Goal: Information Seeking & Learning: Learn about a topic

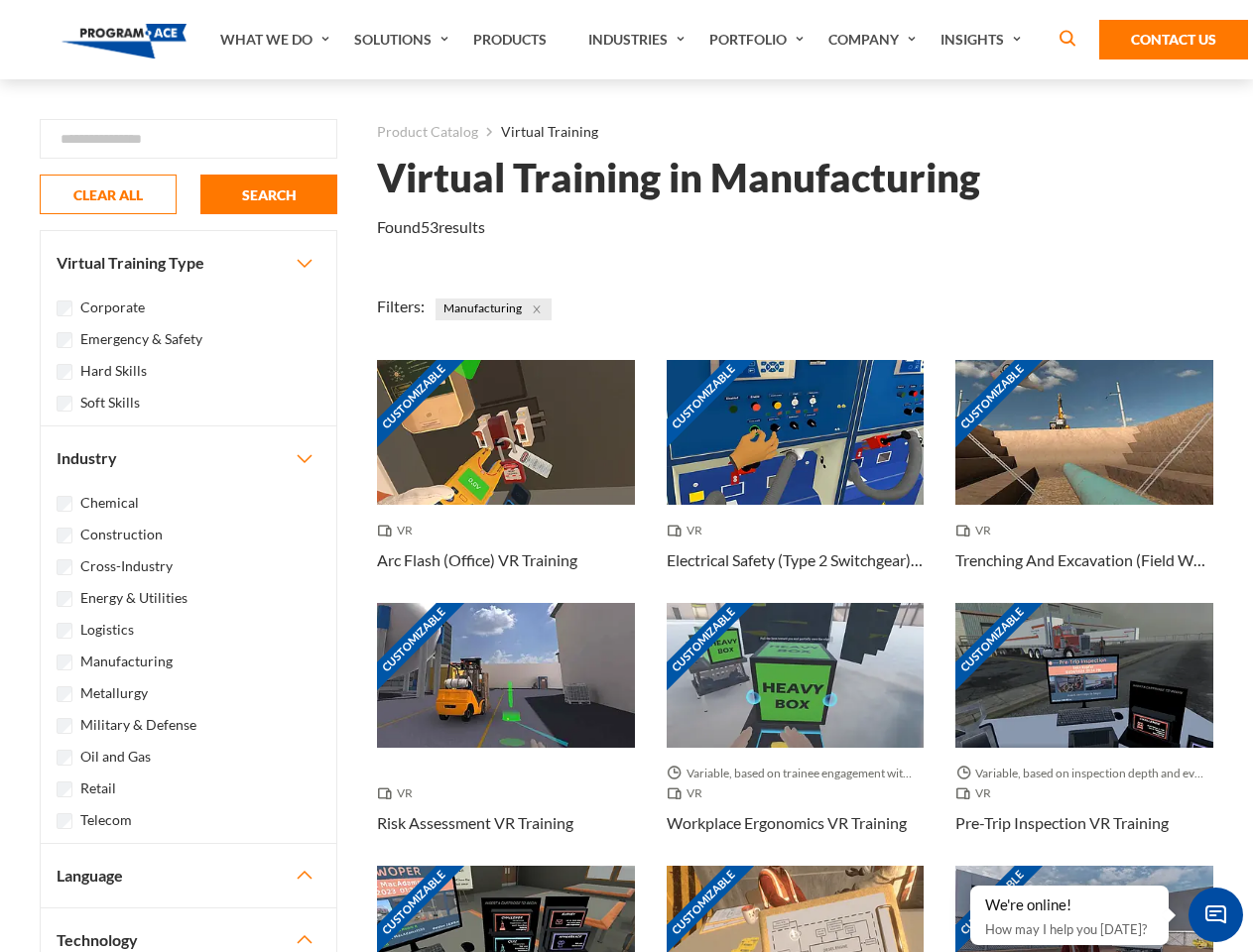
click at [277, 40] on link "What We Do" at bounding box center [277, 39] width 134 height 79
click at [404, 40] on link "Solutions" at bounding box center [403, 39] width 119 height 79
click at [638, 40] on link "Industries" at bounding box center [638, 39] width 121 height 79
click at [876, 40] on link "Company" at bounding box center [874, 39] width 112 height 79
click at [984, 40] on link "Insights" at bounding box center [982, 39] width 105 height 79
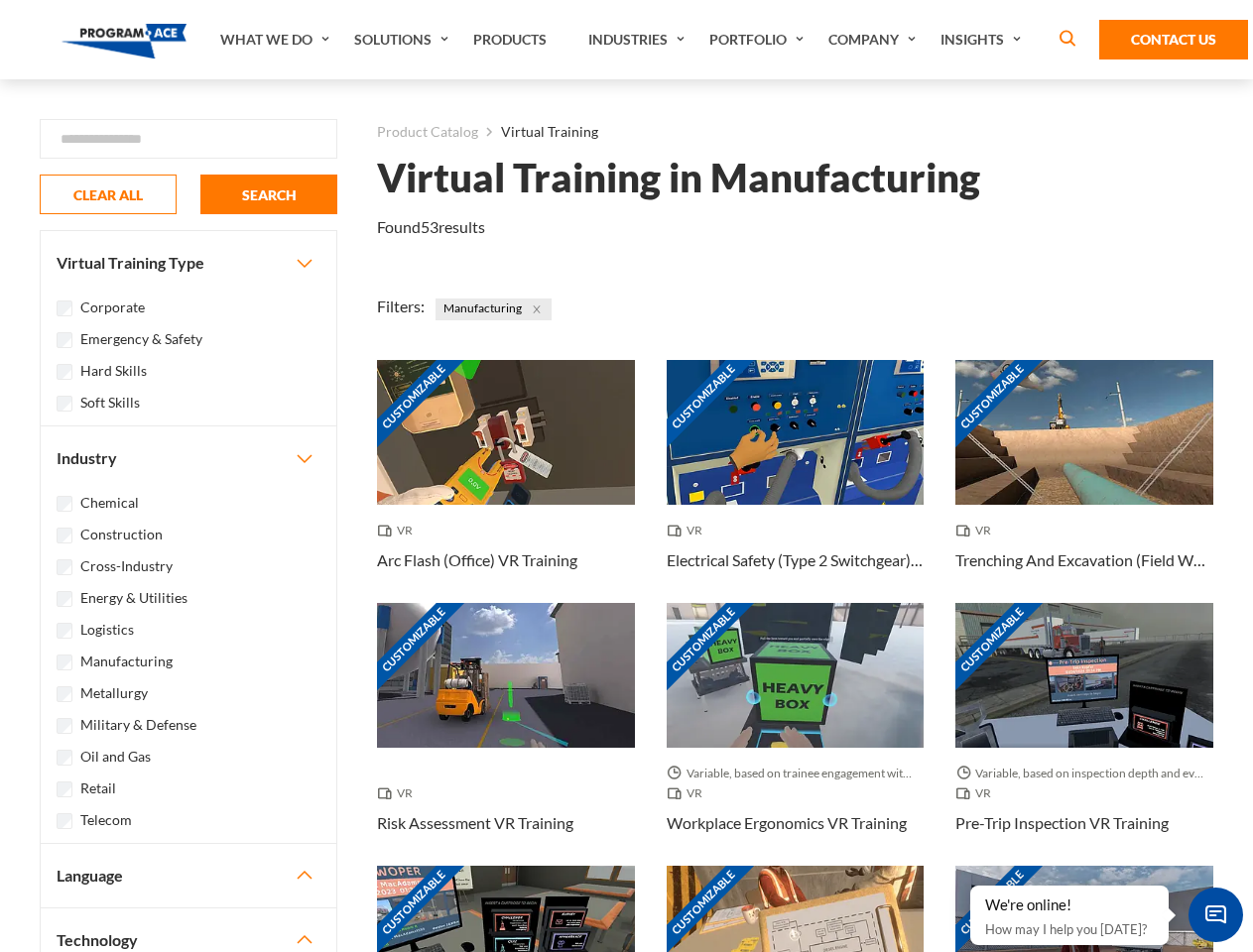
click at [0, 0] on div "Blog White Papers News" at bounding box center [0, 0] width 0 height 0
click at [0, 0] on strong "How Virtual Learning Can Enhance Workforce Productivity: A Guide for L&D Manage…" at bounding box center [0, 0] width 0 height 0
click at [1215, 914] on span "Minimize live chat window" at bounding box center [1215, 915] width 72 height 72
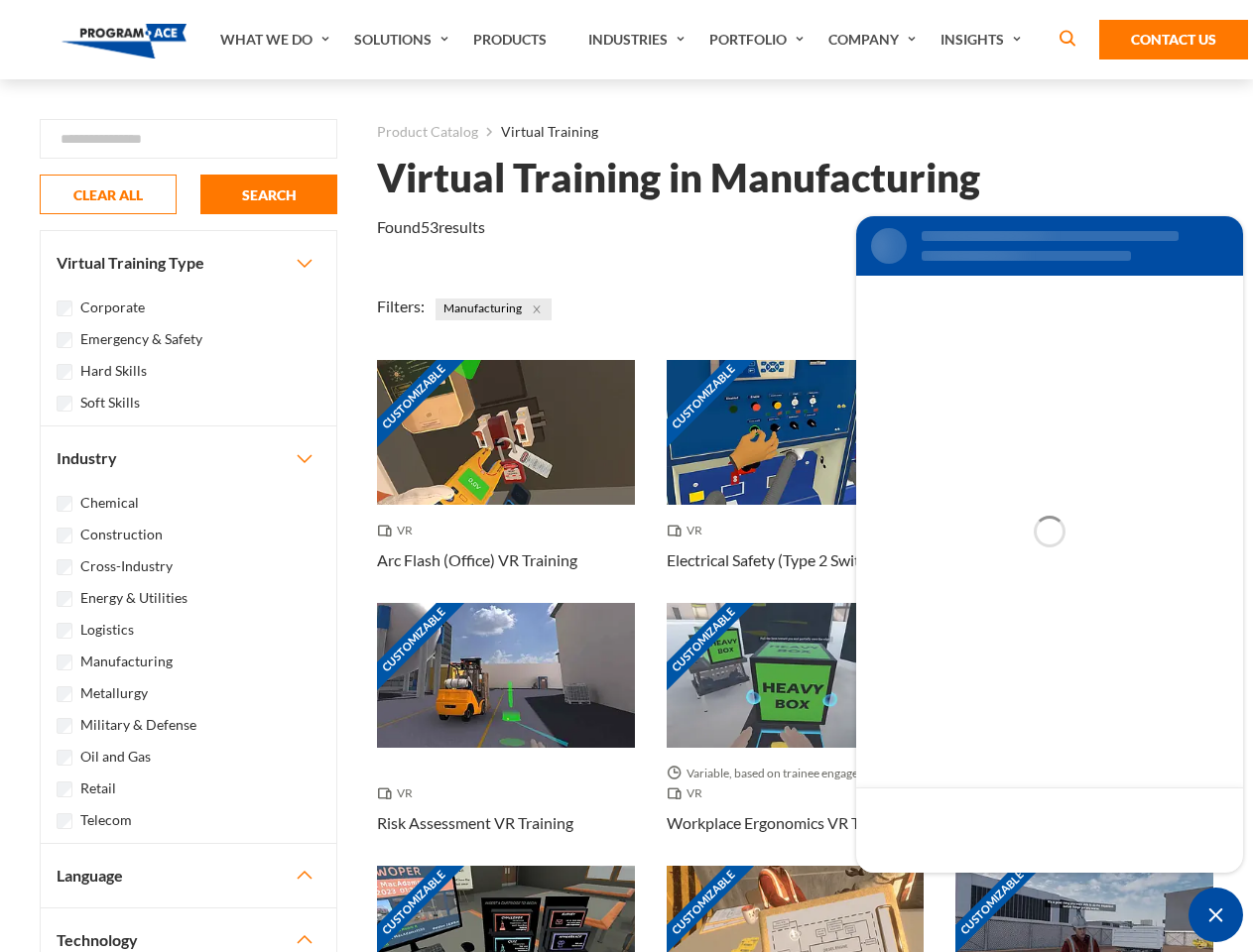
click at [971, 886] on div "Customizable" at bounding box center [1084, 938] width 258 height 145
